Goal: Navigation & Orientation: Find specific page/section

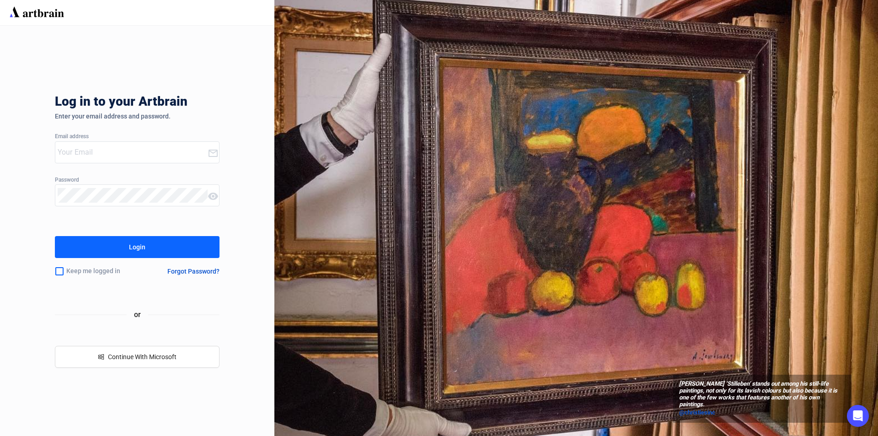
type input "[EMAIL_ADDRESS][DOMAIN_NAME]"
click at [151, 251] on button "Login" at bounding box center [137, 247] width 165 height 22
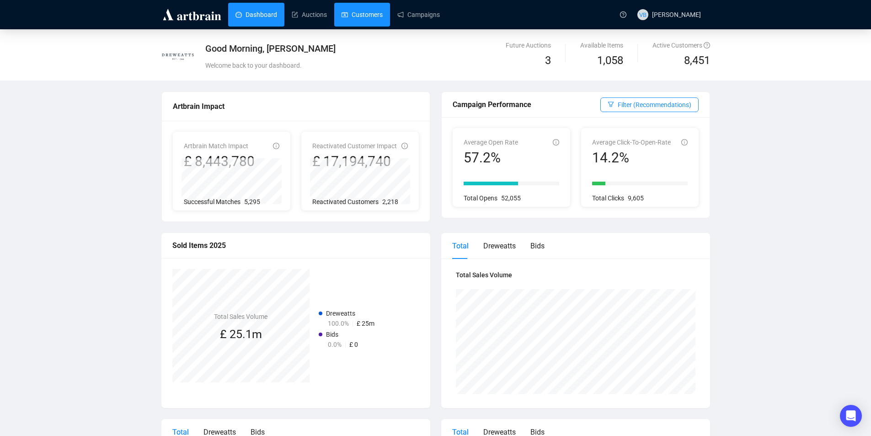
click at [366, 11] on link "Customers" at bounding box center [362, 15] width 41 height 24
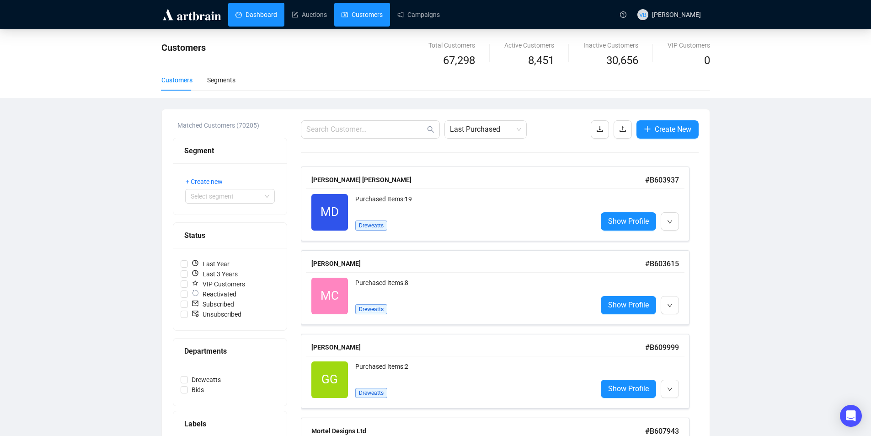
drag, startPoint x: 266, startPoint y: 12, endPoint x: 335, endPoint y: 28, distance: 70.5
click at [266, 12] on link "Dashboard" at bounding box center [257, 15] width 42 height 24
